Goal: Task Accomplishment & Management: Complete application form

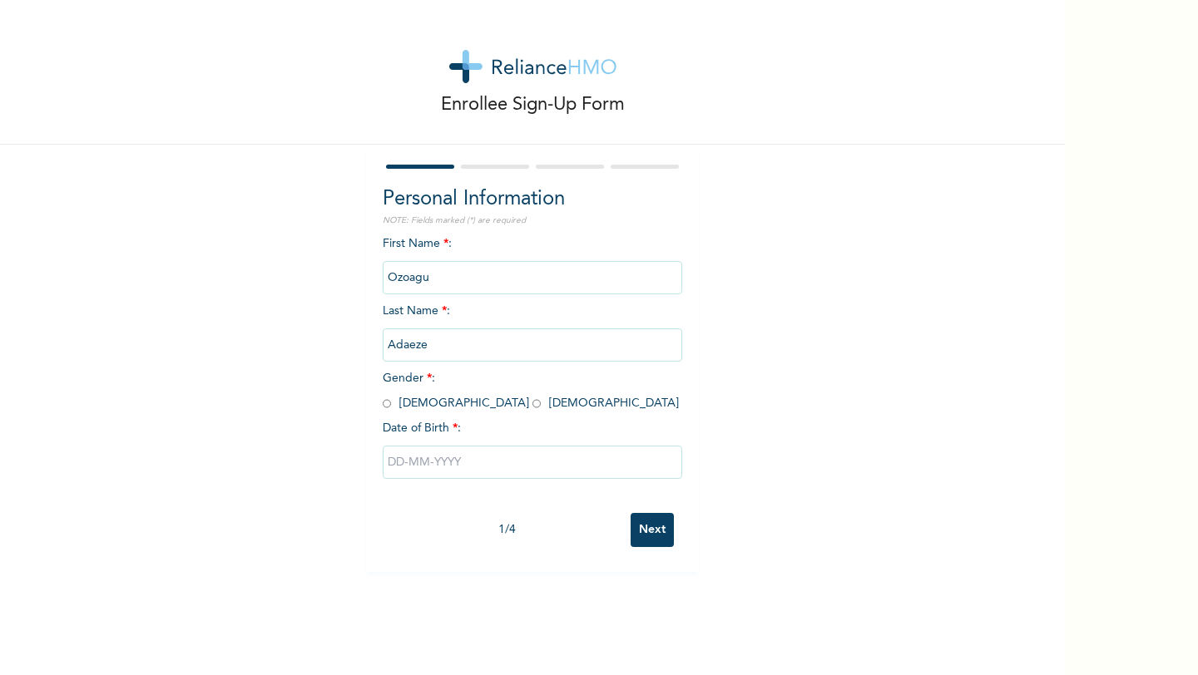
click at [432, 413] on div "First Name * : [PERSON_NAME] Last Name * : [PERSON_NAME] Gender * : [DEMOGRAPHI…" at bounding box center [532, 370] width 299 height 270
click at [532, 400] on input "radio" at bounding box center [536, 404] width 8 height 16
radio input "true"
drag, startPoint x: 439, startPoint y: 288, endPoint x: 342, endPoint y: 295, distance: 97.6
click at [334, 300] on div "Enrollee Sign-Up Form Personal Information NOTE: Fields marked (*) are required…" at bounding box center [532, 286] width 1065 height 572
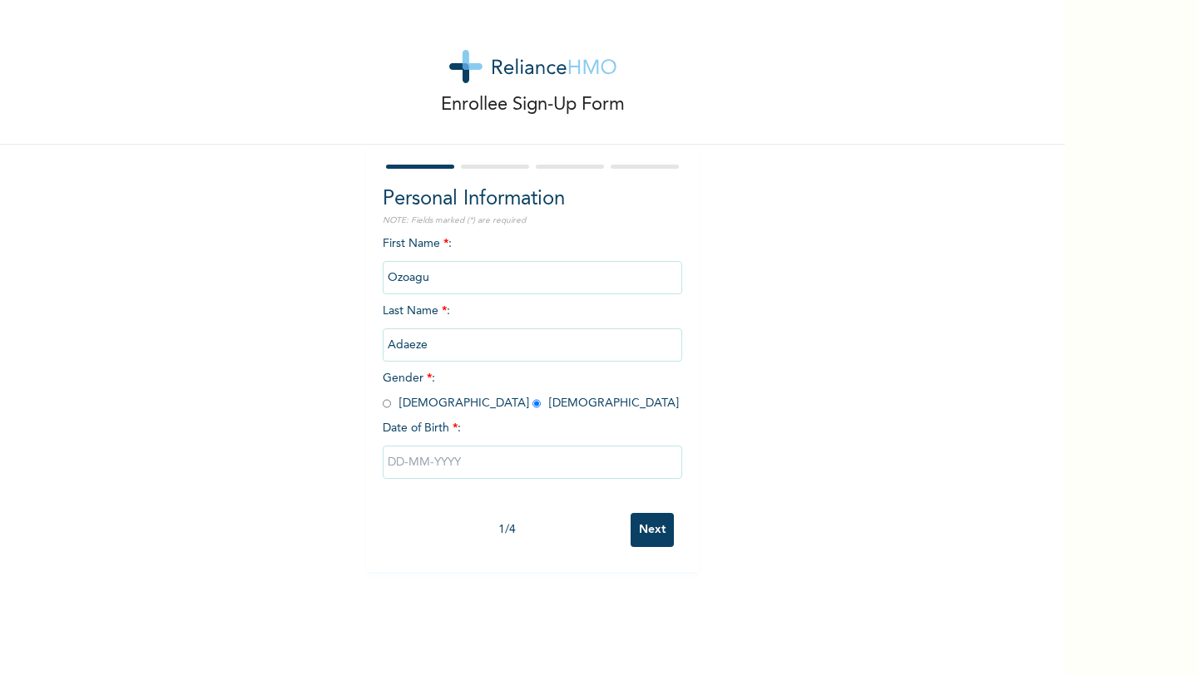
click at [408, 288] on input "Ozoagu" at bounding box center [532, 277] width 299 height 33
click at [429, 280] on input "Ozoagu" at bounding box center [532, 277] width 299 height 33
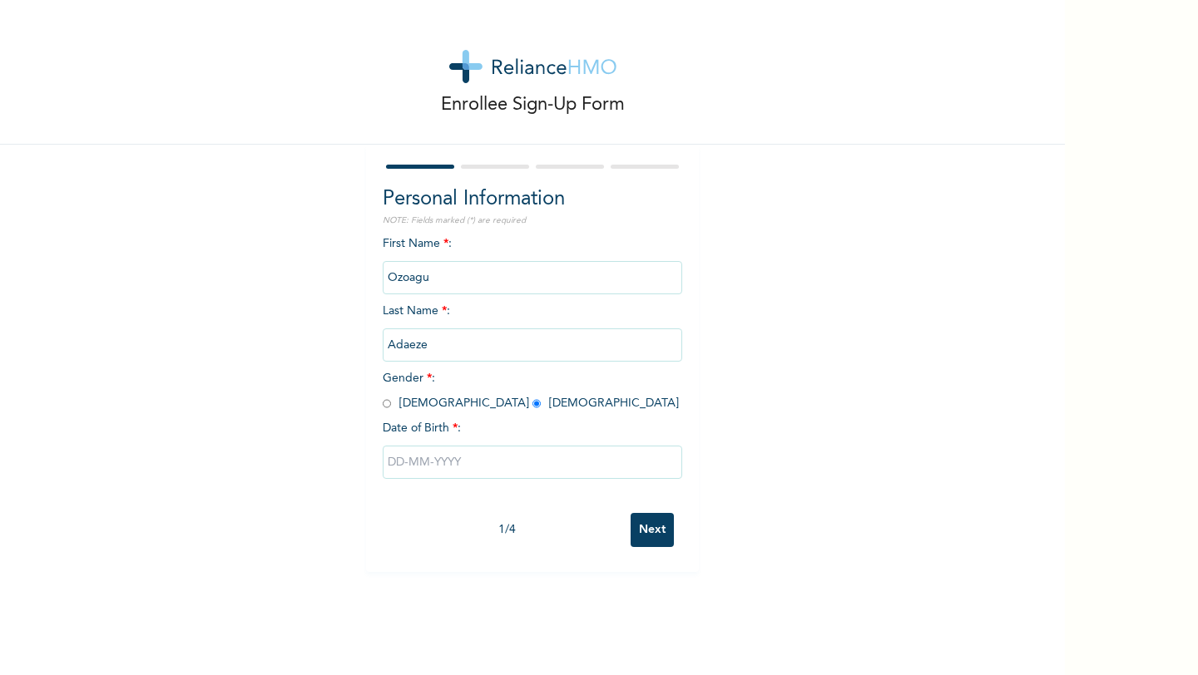
click at [400, 347] on input "Adaeze" at bounding box center [532, 345] width 299 height 33
click at [428, 340] on input "Adaeze" at bounding box center [532, 345] width 299 height 33
click at [426, 338] on input "Adaeze" at bounding box center [532, 345] width 299 height 33
click at [426, 343] on input "Adaeze" at bounding box center [532, 345] width 299 height 33
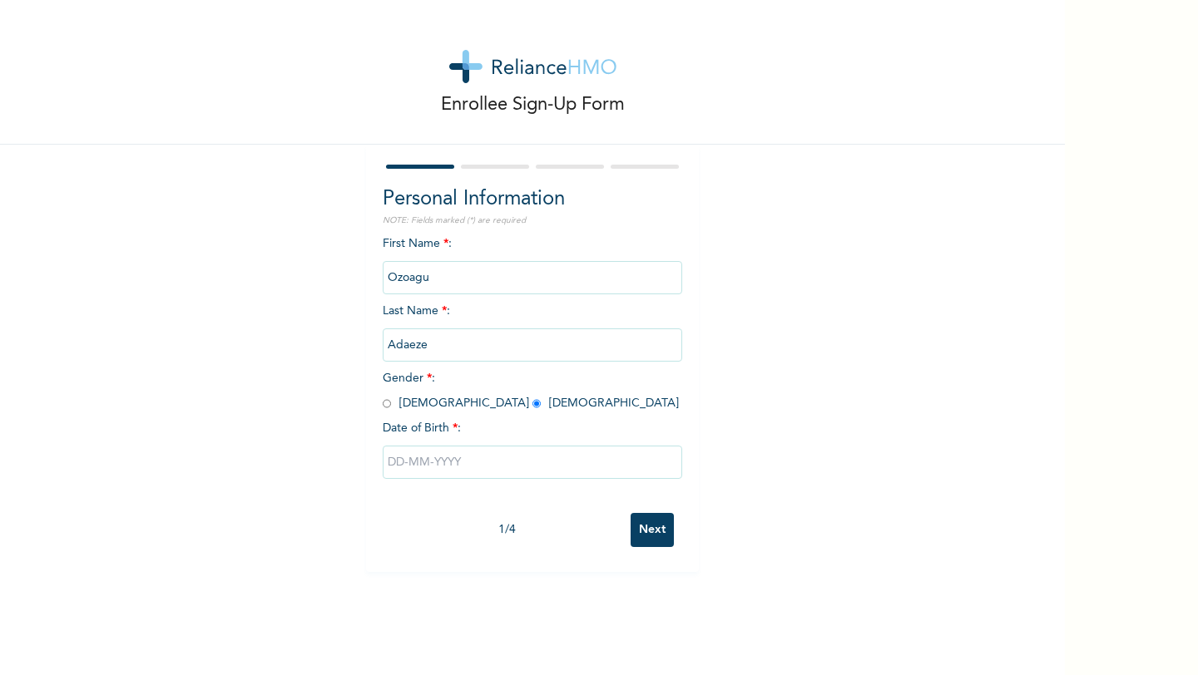
click at [426, 343] on input "Adaeze" at bounding box center [532, 345] width 299 height 33
click at [421, 470] on input "text" at bounding box center [532, 462] width 299 height 33
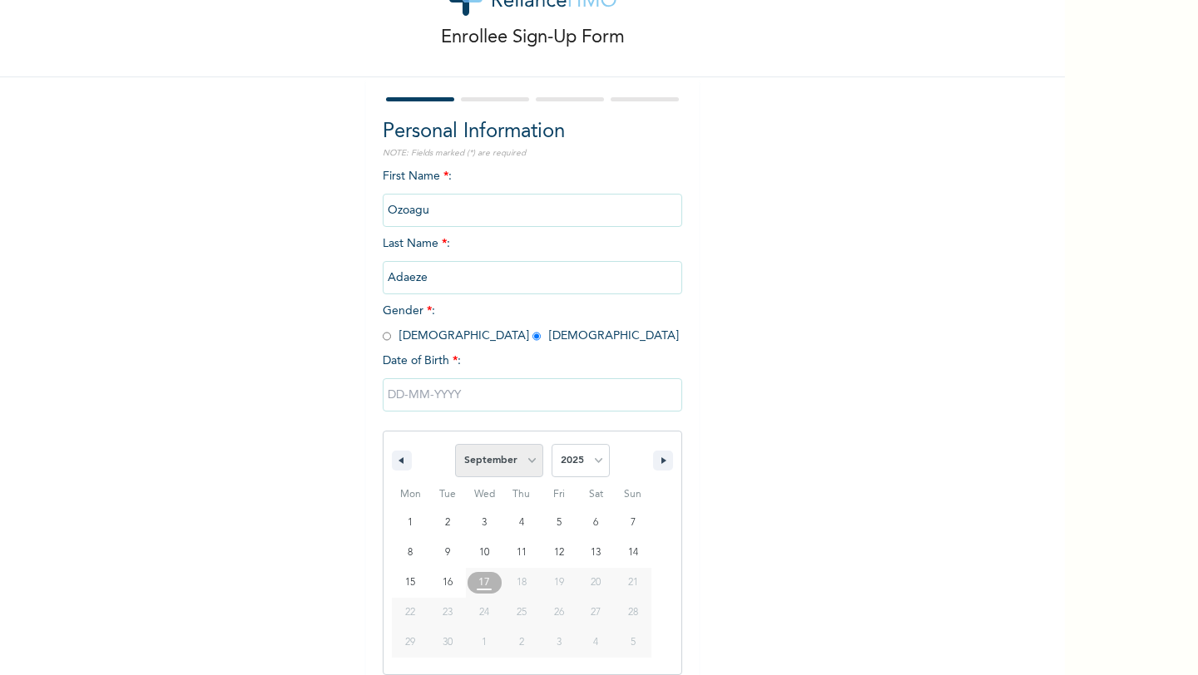
click at [504, 456] on select "January February March April May June July August September October November De…" at bounding box center [499, 460] width 88 height 33
click at [456, 444] on select "January February March April May June July August September October November De…" at bounding box center [499, 460] width 88 height 33
click at [571, 470] on select "2025 2024 2023 2022 2021 2020 2019 2018 2017 2016 2015 2014 2013 2012 2011 2010…" at bounding box center [580, 460] width 58 height 33
click at [504, 466] on select "January February March April May June July August September October November De…" at bounding box center [499, 460] width 88 height 33
click at [456, 444] on select "January February March April May June July August September October November De…" at bounding box center [499, 460] width 88 height 33
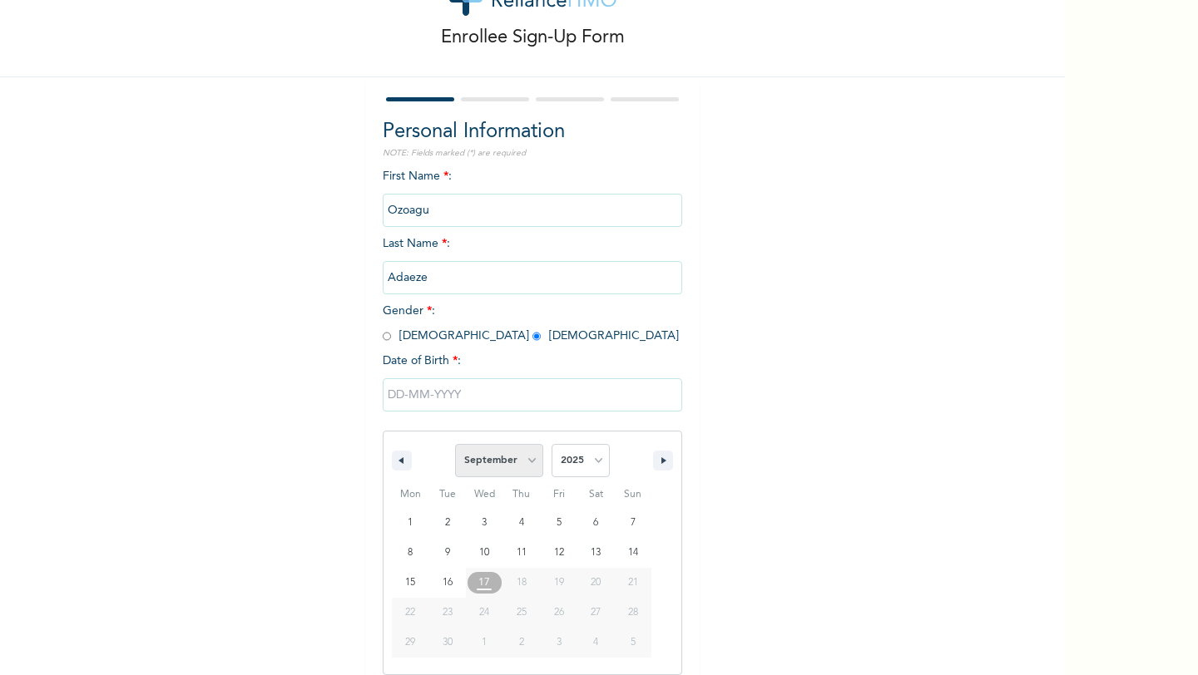
click at [499, 469] on select "January February March April May June July August September October November De…" at bounding box center [499, 460] width 88 height 33
click at [456, 444] on select "January February March April May June July August September October November De…" at bounding box center [499, 460] width 88 height 33
select select "8"
click at [603, 460] on select "2025 2024 2023 2022 2021 2020 2019 2018 2017 2016 2015 2014 2013 2012 2011 2010…" at bounding box center [580, 460] width 58 height 33
select select "1999"
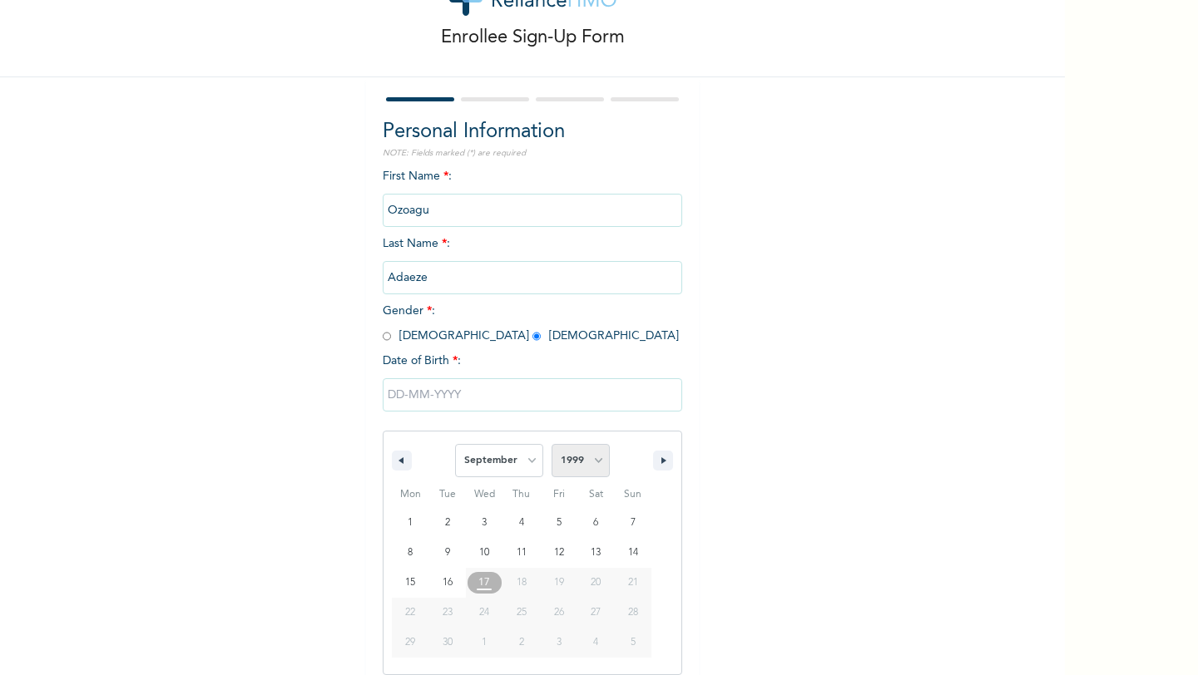
click at [551, 444] on select "2025 2024 2023 2022 2021 2020 2019 2018 2017 2016 2015 2014 2013 2012 2011 2010…" at bounding box center [580, 460] width 58 height 33
click at [511, 471] on select "January February March April May June July August September October November De…" at bounding box center [499, 460] width 88 height 33
select select "10"
click at [456, 444] on select "January February March April May June July August September October November De…" at bounding box center [499, 460] width 88 height 33
type input "[DATE]"
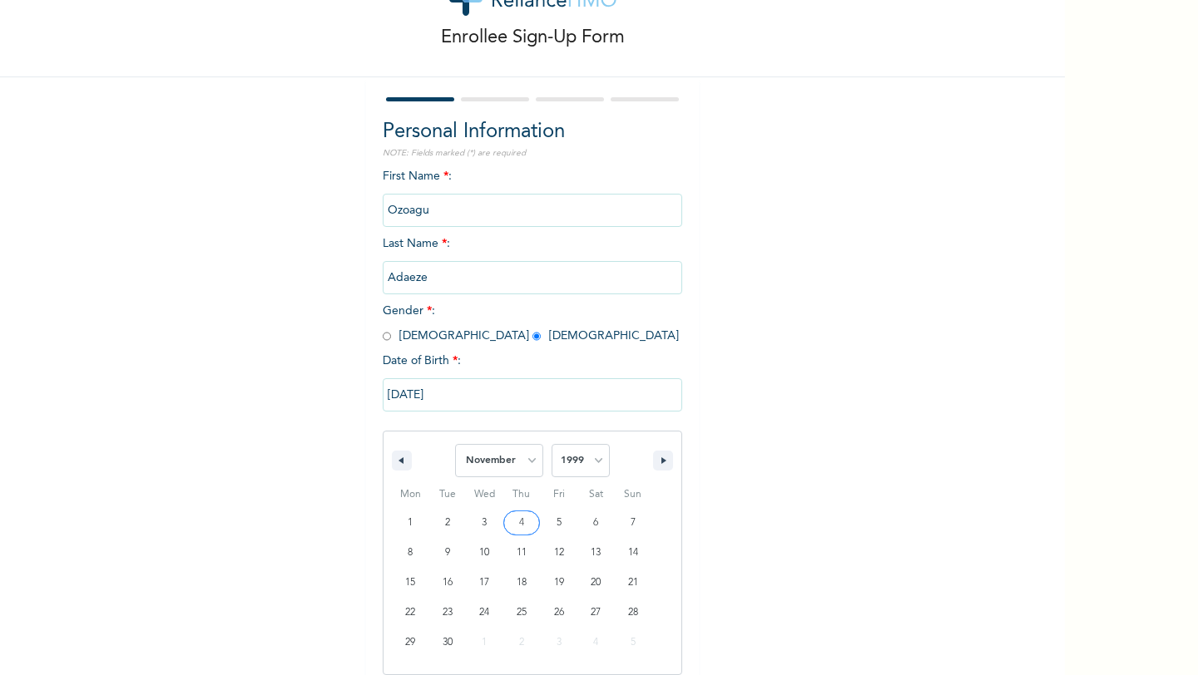
scroll to position [0, 0]
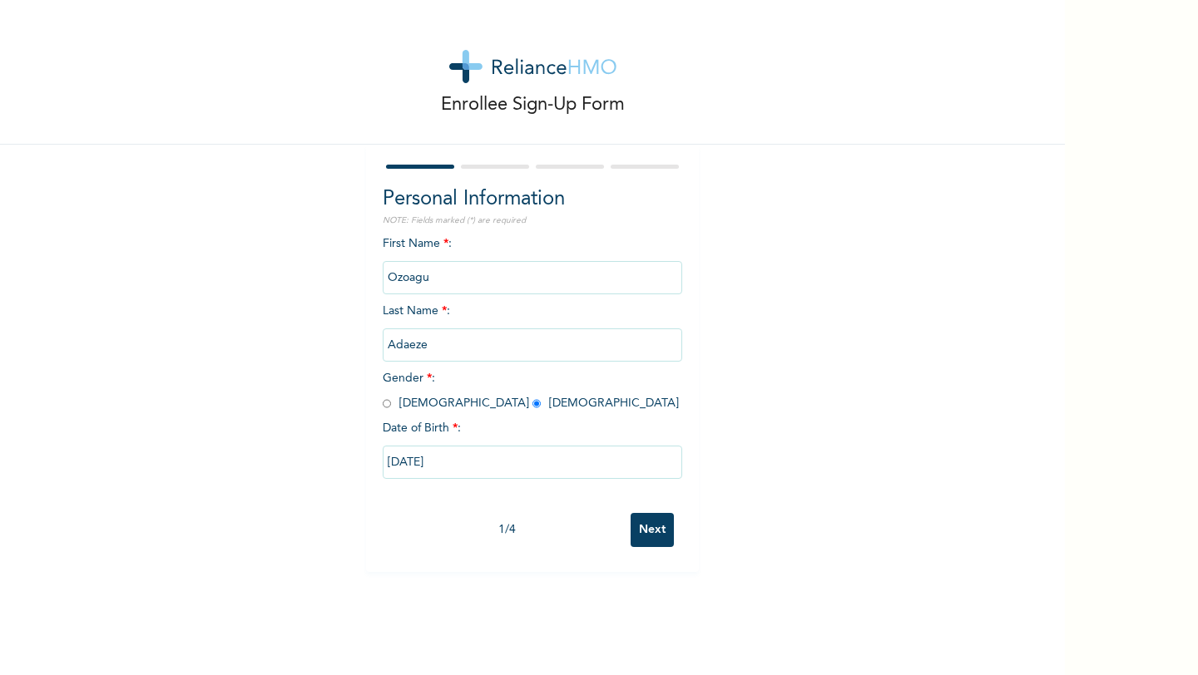
click at [424, 337] on input "Adaeze" at bounding box center [532, 345] width 299 height 33
click at [425, 344] on input "Adaeze" at bounding box center [532, 345] width 299 height 33
click at [645, 534] on input "Next" at bounding box center [652, 530] width 43 height 34
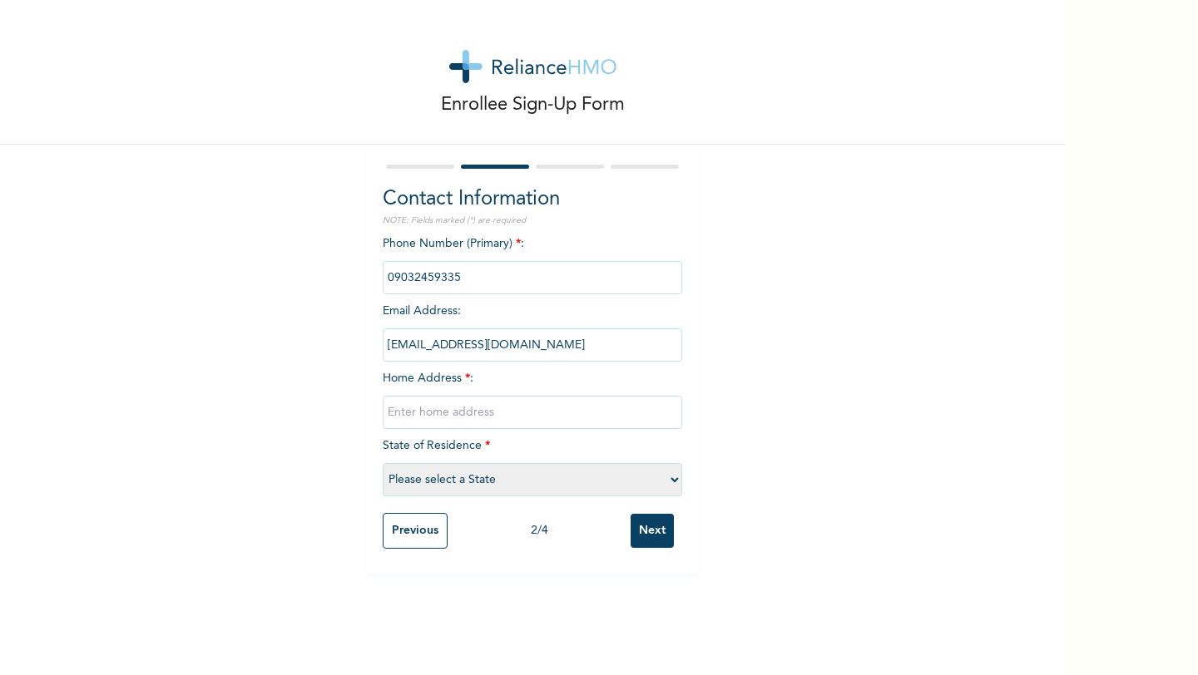
click at [470, 408] on input "text" at bounding box center [532, 412] width 299 height 33
type input "[STREET_ADDRESS][PERSON_NAME][PERSON_NAME]"
click at [414, 486] on select "Please select a State [PERSON_NAME] (FCT) [PERSON_NAME] Ibom [GEOGRAPHIC_DATA] …" at bounding box center [532, 479] width 299 height 33
select select "15"
click at [383, 463] on select "Please select a State [PERSON_NAME] (FCT) [PERSON_NAME] Ibom [GEOGRAPHIC_DATA] …" at bounding box center [532, 479] width 299 height 33
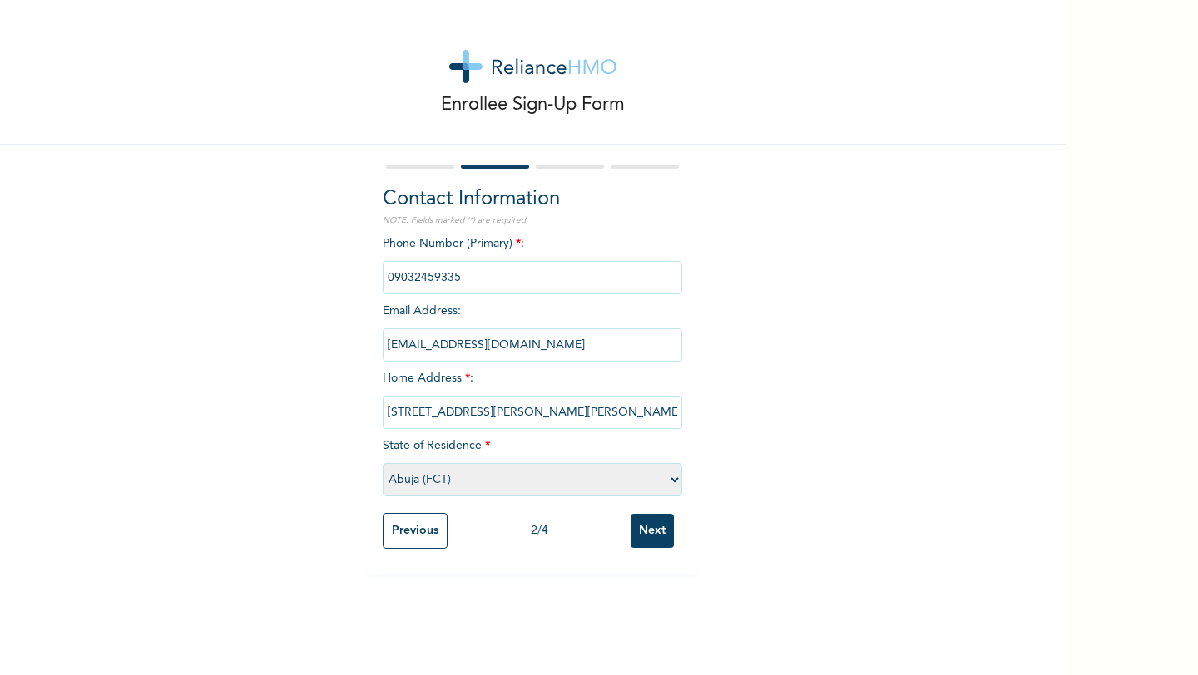
click at [647, 532] on input "Next" at bounding box center [652, 531] width 43 height 34
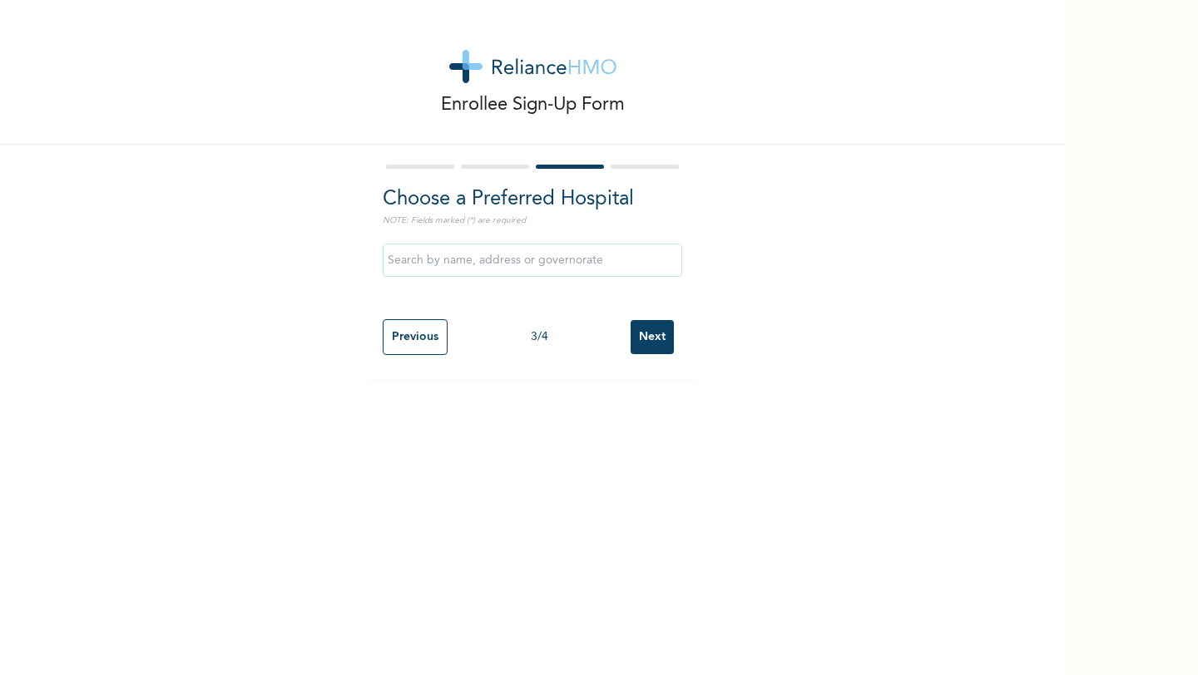
click at [661, 338] on input "Next" at bounding box center [652, 337] width 43 height 34
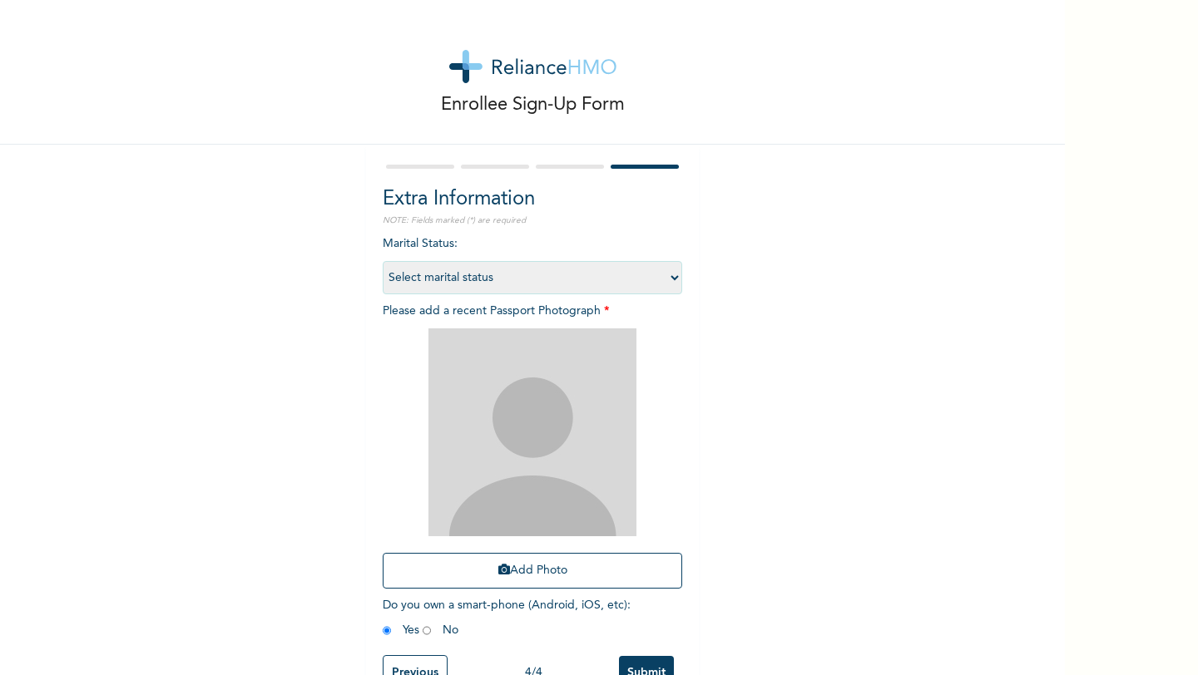
click at [626, 280] on select "Select marital status [DEMOGRAPHIC_DATA] Married [DEMOGRAPHIC_DATA] Widow/[DEMO…" at bounding box center [532, 277] width 299 height 33
select select "1"
click at [383, 261] on select "Select marital status [DEMOGRAPHIC_DATA] Married [DEMOGRAPHIC_DATA] Widow/[DEMO…" at bounding box center [532, 277] width 299 height 33
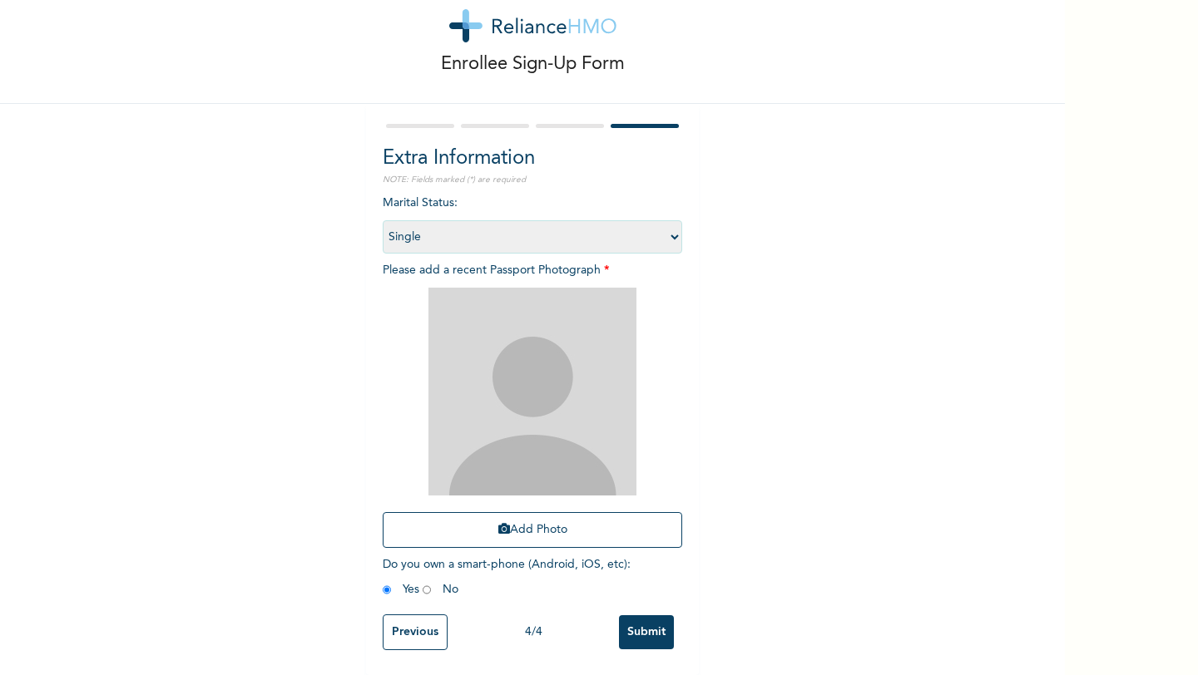
click at [512, 474] on img at bounding box center [532, 392] width 208 height 208
click at [511, 433] on img at bounding box center [532, 392] width 208 height 208
click at [500, 393] on img at bounding box center [532, 392] width 208 height 208
click at [507, 526] on icon "button" at bounding box center [504, 529] width 12 height 12
click at [533, 522] on button "Add Photo" at bounding box center [532, 530] width 299 height 36
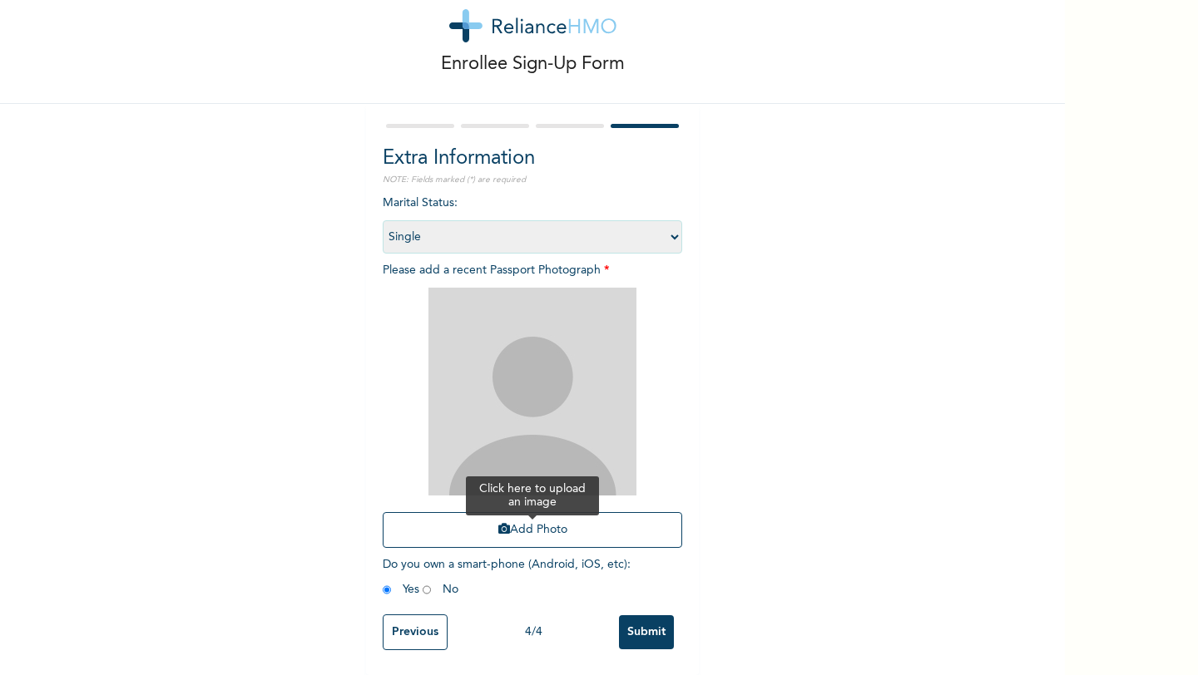
scroll to position [0, 0]
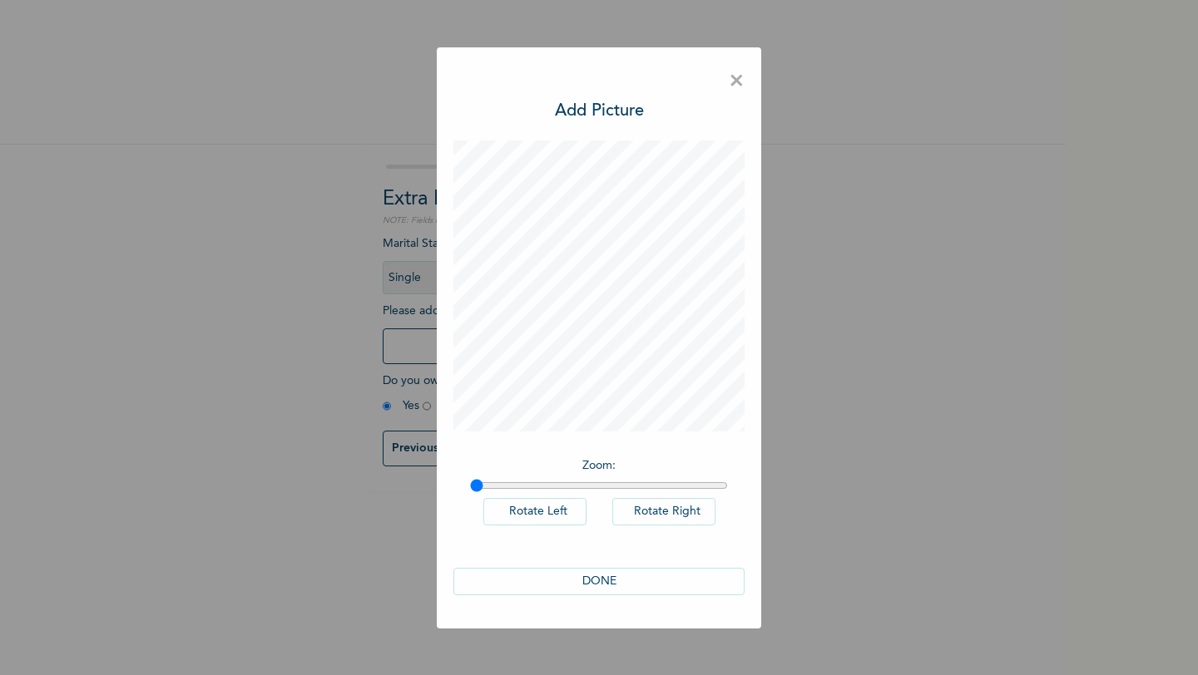
click at [622, 580] on button "DONE" at bounding box center [598, 581] width 291 height 27
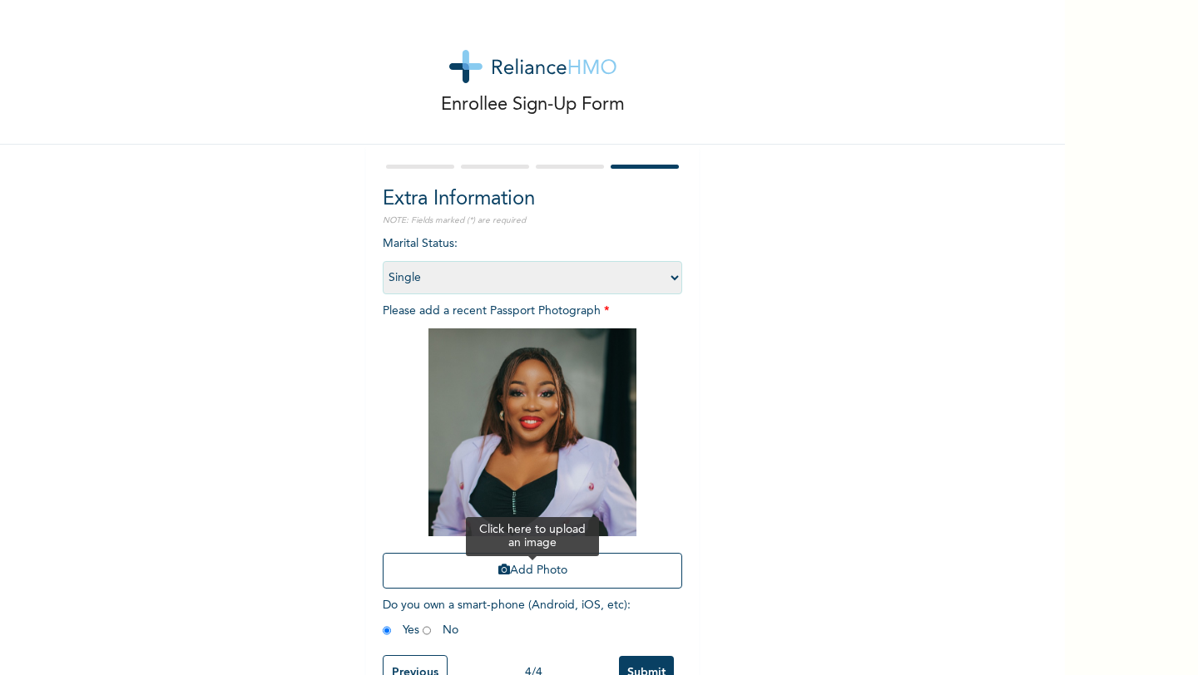
scroll to position [42, 0]
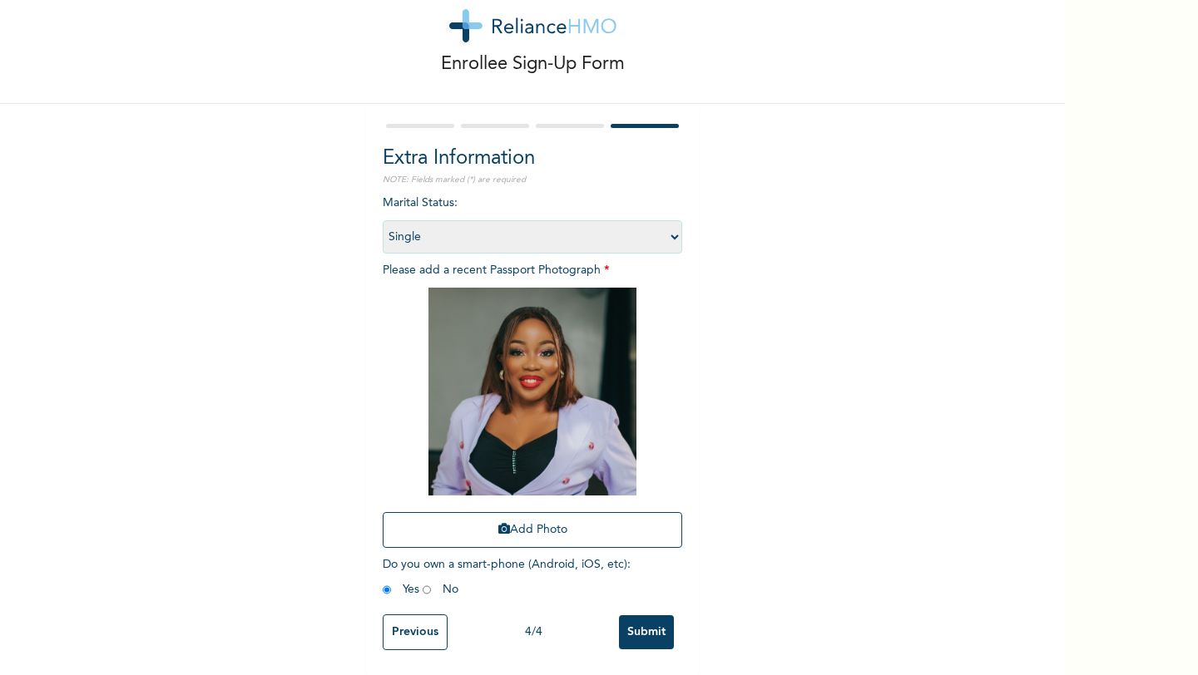
click at [640, 636] on input "Submit" at bounding box center [646, 633] width 55 height 34
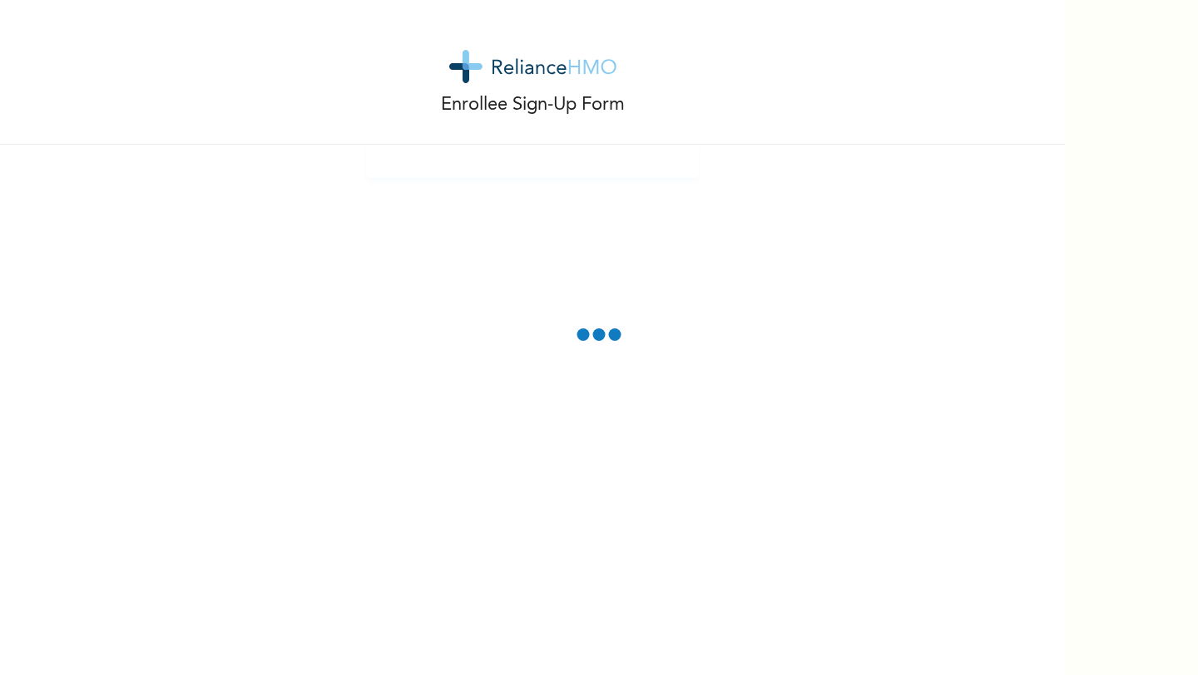
scroll to position [0, 0]
